Goal: Task Accomplishment & Management: Use online tool/utility

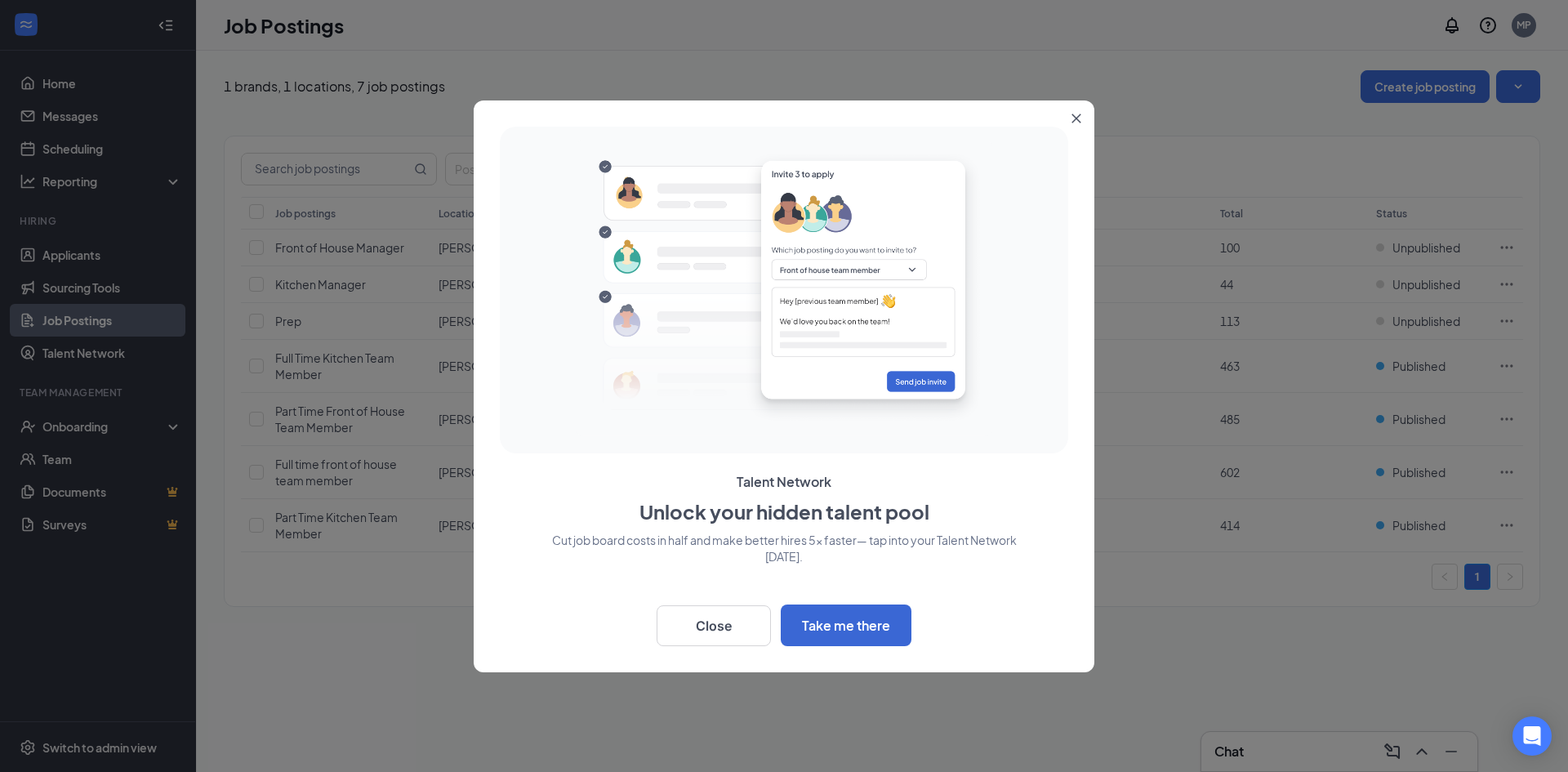
click at [1079, 121] on icon "Close" at bounding box center [1077, 117] width 9 height 9
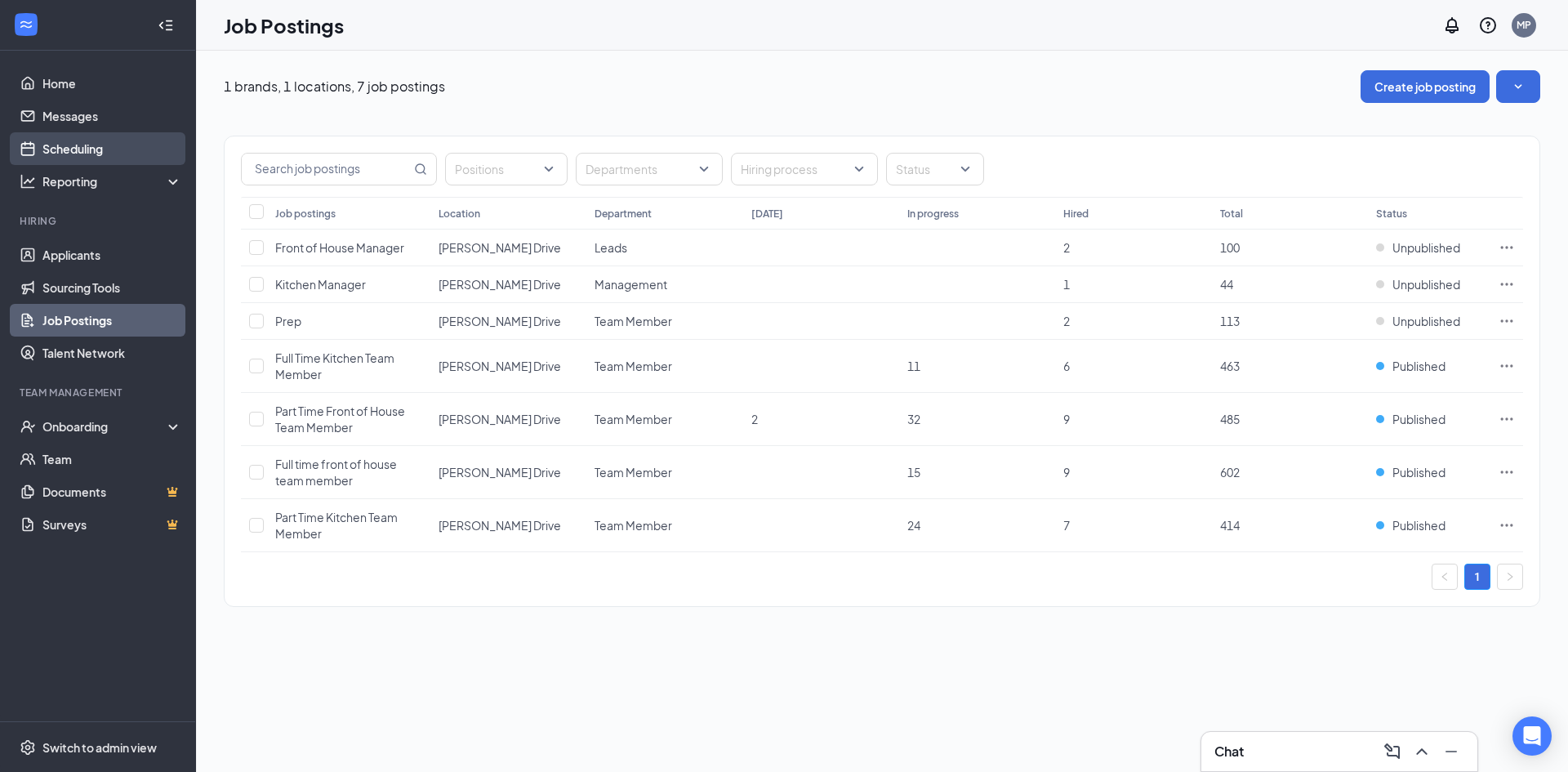
click at [56, 150] on link "Scheduling" at bounding box center [112, 148] width 140 height 32
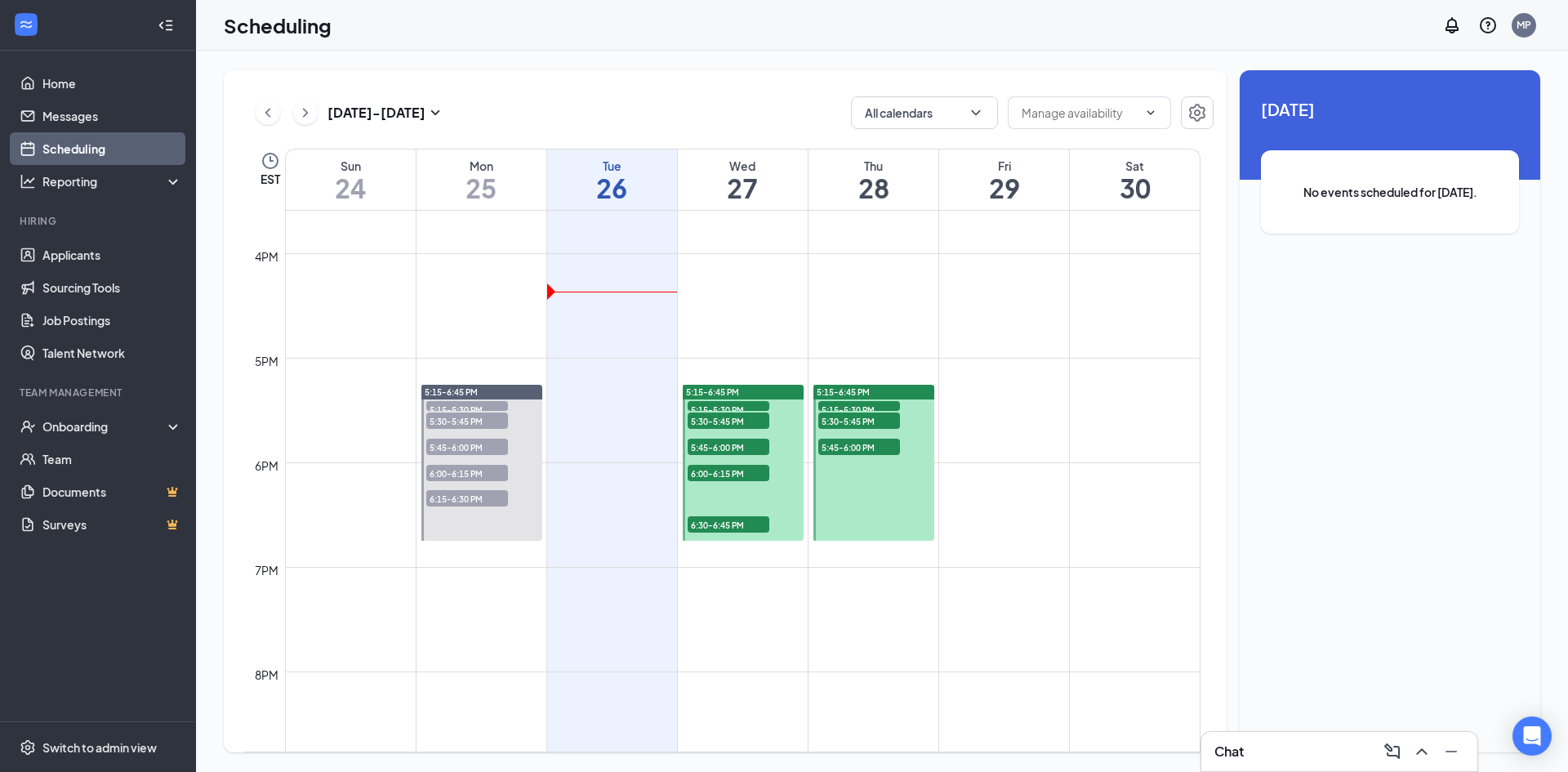
scroll to position [1701, 0]
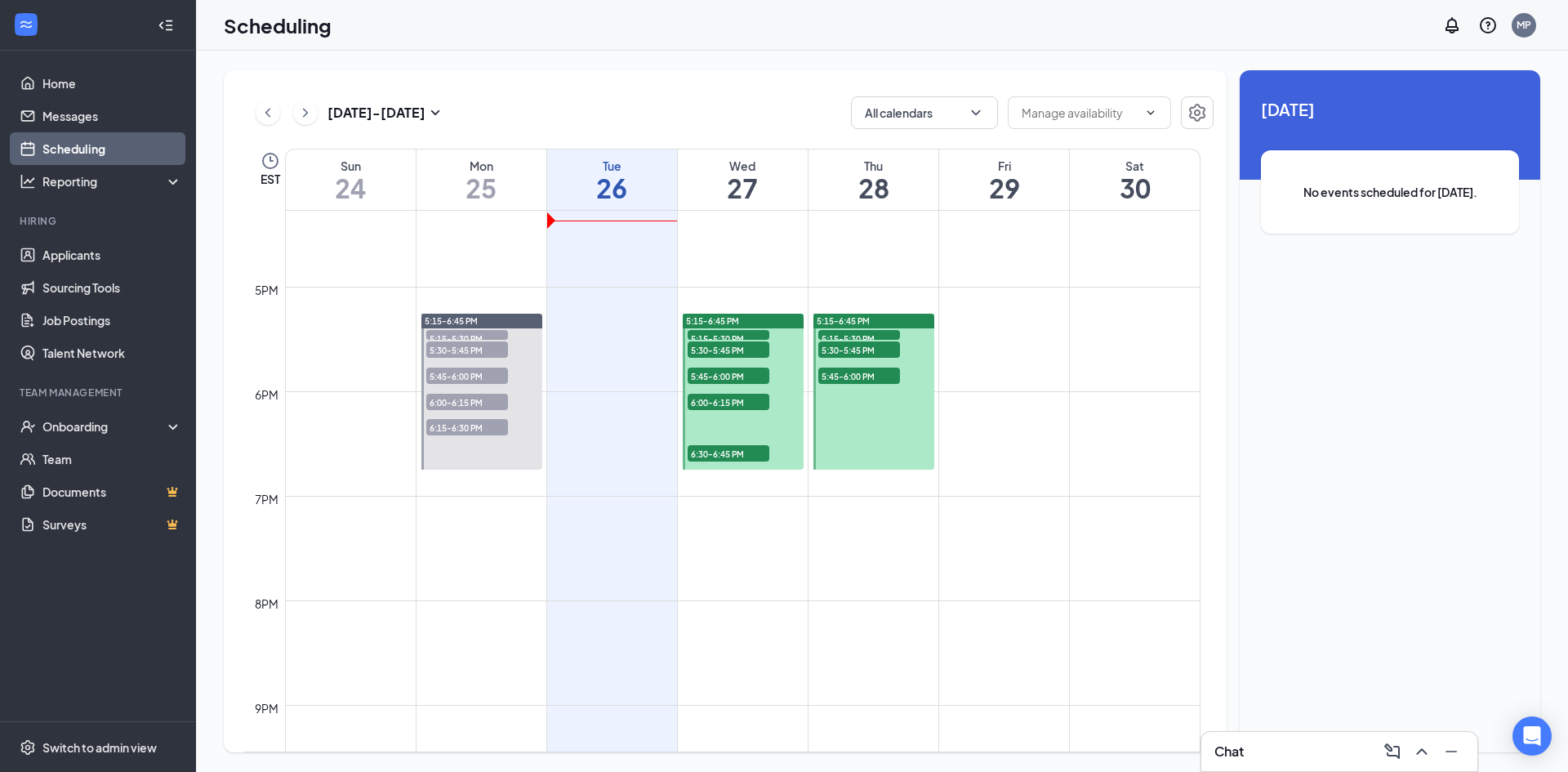
click at [736, 333] on span "5:15-5:30 PM" at bounding box center [728, 338] width 82 height 17
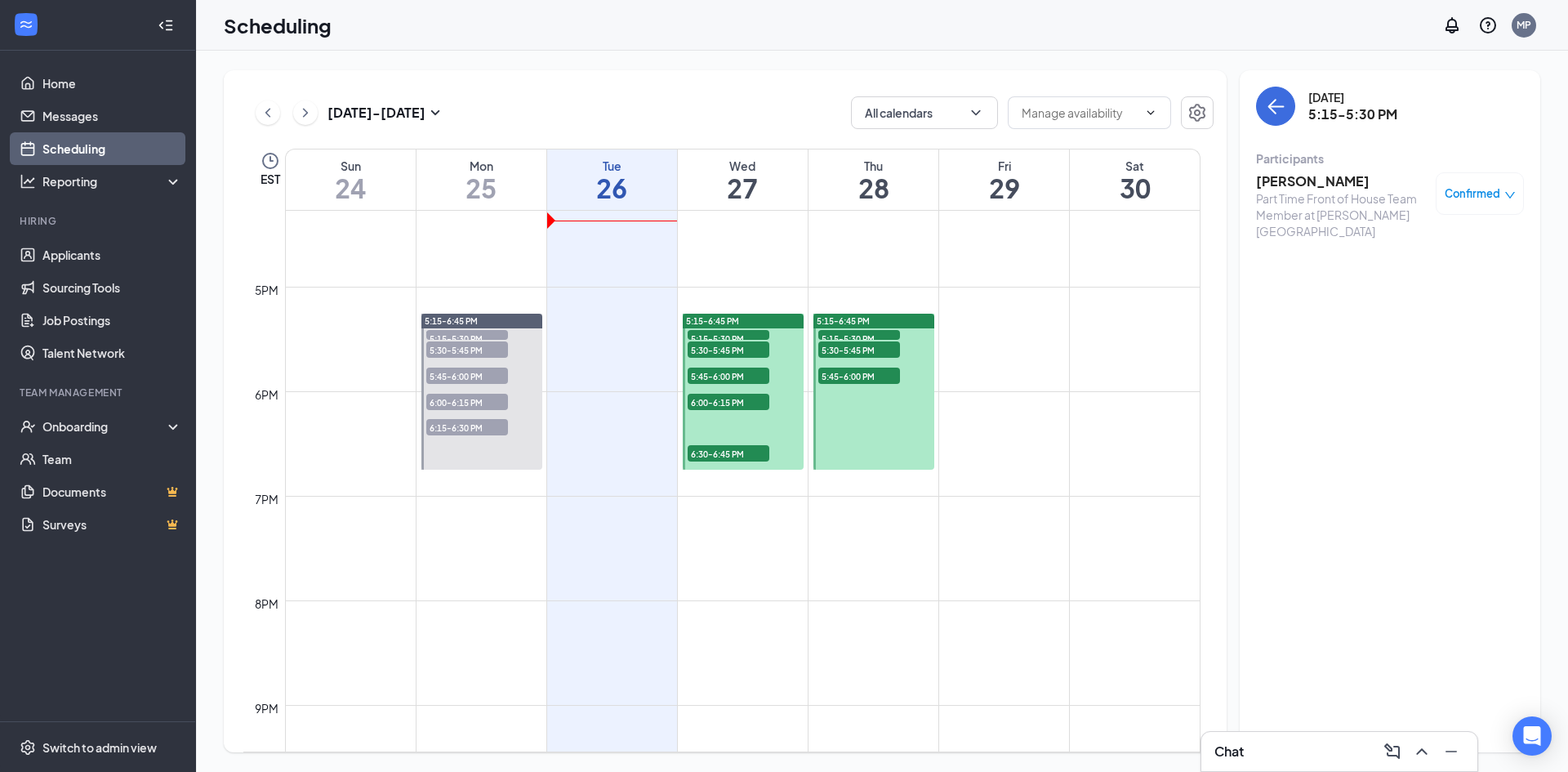
click at [728, 352] on span "5:30-5:45 PM" at bounding box center [728, 350] width 82 height 17
click at [729, 400] on span "6:00-6:15 PM" at bounding box center [728, 402] width 82 height 17
click at [718, 447] on span "6:30-6:45 PM" at bounding box center [728, 453] width 82 height 17
click at [729, 401] on span "6:00-6:15 PM" at bounding box center [728, 402] width 82 height 17
click at [731, 376] on span "5:45-6:00 PM" at bounding box center [728, 376] width 82 height 17
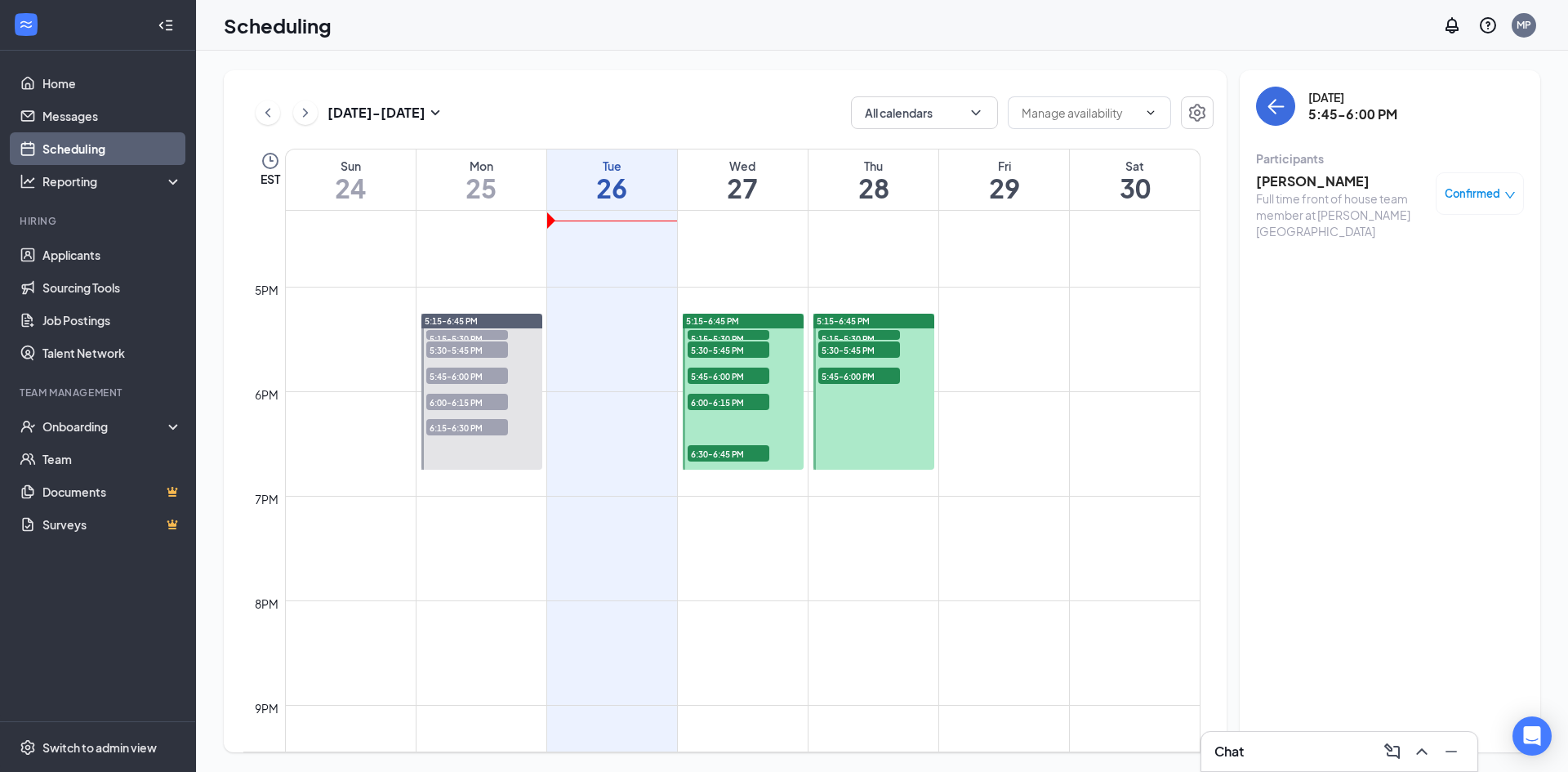
click at [735, 355] on span "5:30-5:45 PM" at bounding box center [728, 350] width 82 height 17
click at [732, 338] on span "5:15-5:30 PM" at bounding box center [728, 338] width 82 height 17
